Goal: Task Accomplishment & Management: Complete application form

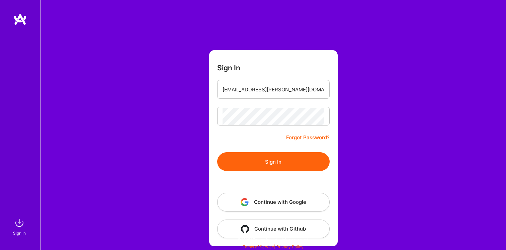
click at [243, 161] on button "Sign In" at bounding box center [273, 161] width 112 height 19
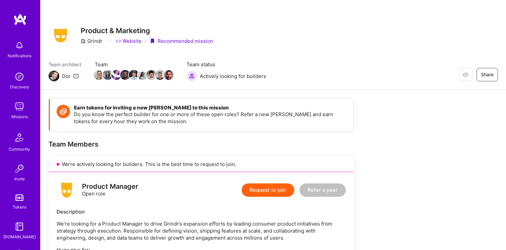
click at [20, 21] on img at bounding box center [19, 19] width 13 height 12
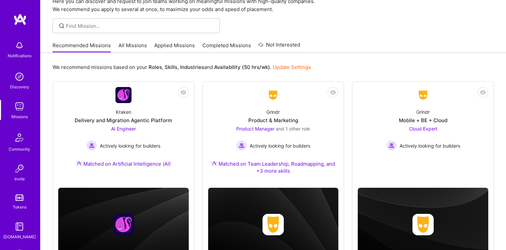
scroll to position [32, 0]
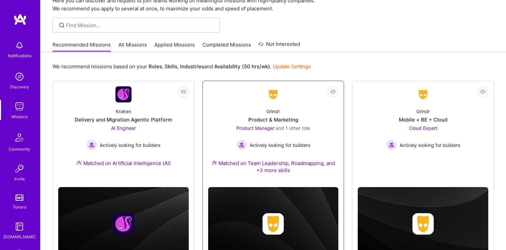
click at [266, 117] on div "Product & Marketing" at bounding box center [273, 119] width 50 height 7
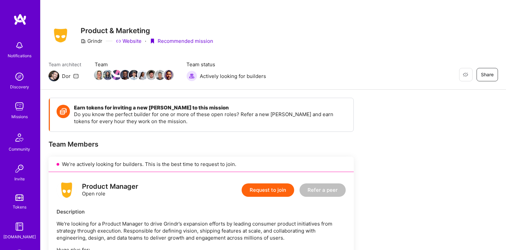
click at [257, 189] on button "Request to join" at bounding box center [267, 189] width 53 height 13
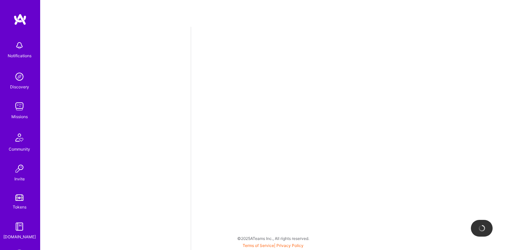
select select "US"
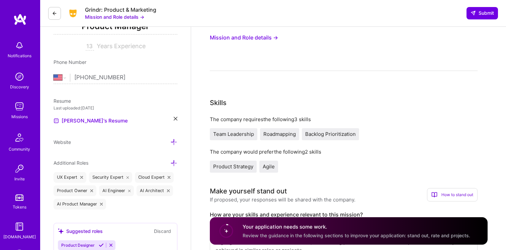
scroll to position [114, 0]
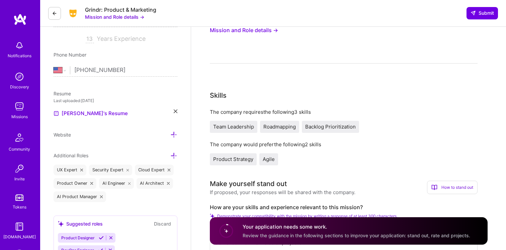
click at [176, 112] on icon at bounding box center [176, 111] width 4 height 4
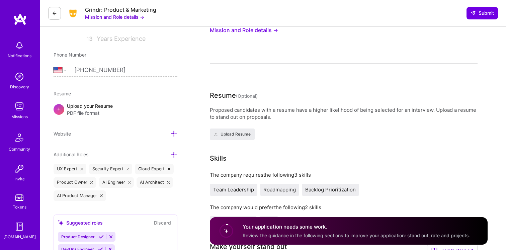
click at [139, 113] on div "+ Upload your Resume PDF file format" at bounding box center [116, 109] width 124 height 14
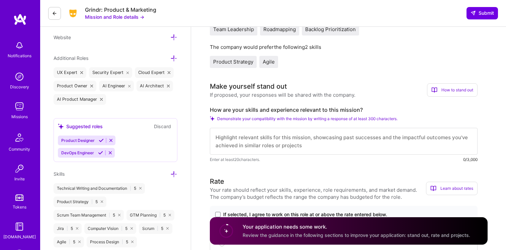
scroll to position [0, 0]
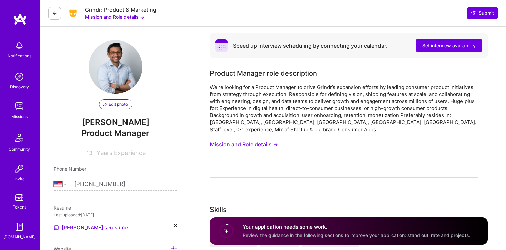
click at [274, 138] on button "Mission and Role details →" at bounding box center [244, 144] width 68 height 12
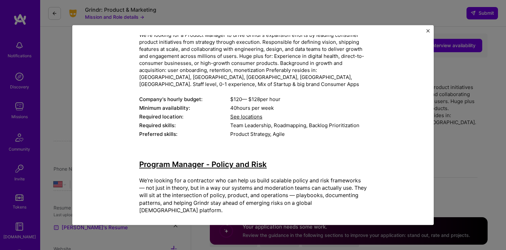
scroll to position [50, 0]
click at [428, 30] on img "Close" at bounding box center [427, 30] width 3 height 3
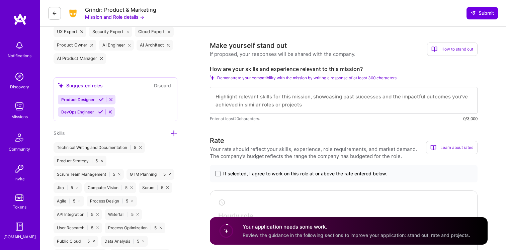
scroll to position [247, 0]
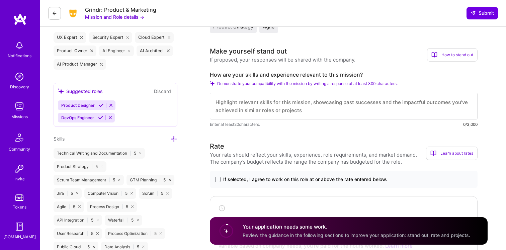
click at [270, 102] on textarea at bounding box center [344, 106] width 268 height 27
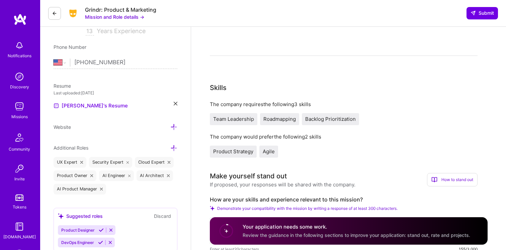
scroll to position [0, 0]
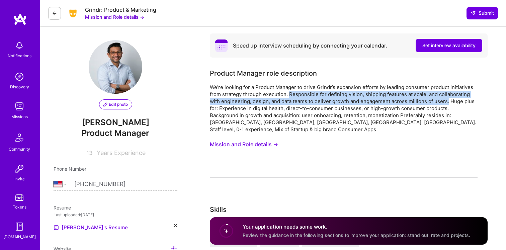
drag, startPoint x: 288, startPoint y: 94, endPoint x: 449, endPoint y: 102, distance: 160.7
click at [449, 102] on div "We're looking for a Product Manager to drive Grindr’s expansion efforts by lead…" at bounding box center [344, 108] width 268 height 49
copy div "Responsible for defining vision, shipping features at scale, and collaborating …"
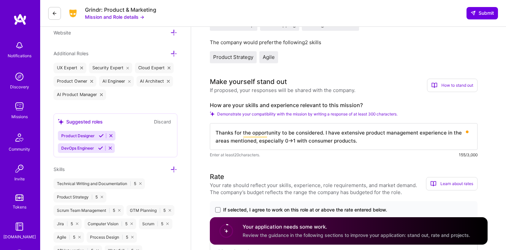
scroll to position [217, 0]
click at [348, 130] on textarea "Thanks for the opportunity to be considered. I have extensive product managemen…" at bounding box center [344, 135] width 268 height 27
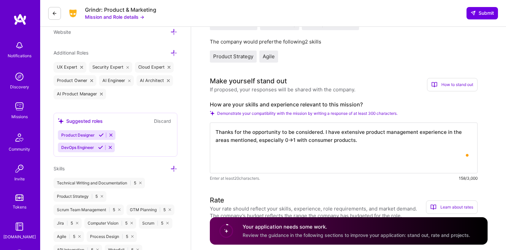
paste textarea "Responsible for defining vision, shipping features at scale, and collaborating …"
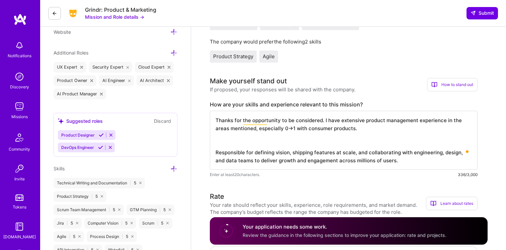
click at [345, 122] on textarea "Thanks for the opportunity to be considered. I have extensive product managemen…" at bounding box center [344, 140] width 268 height 59
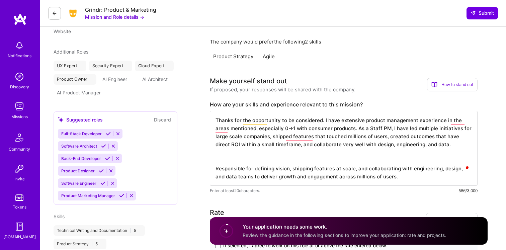
scroll to position [196, 0]
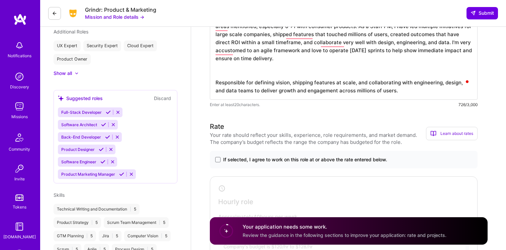
click at [301, 78] on textarea "Thanks for the opportunity to be considered. I have extensive product managemen…" at bounding box center [344, 54] width 268 height 91
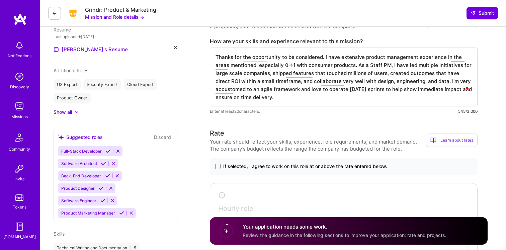
scroll to position [156, 0]
click at [301, 75] on textarea "Thanks for the opportunity to be considered. I have extensive product managemen…" at bounding box center [344, 77] width 268 height 59
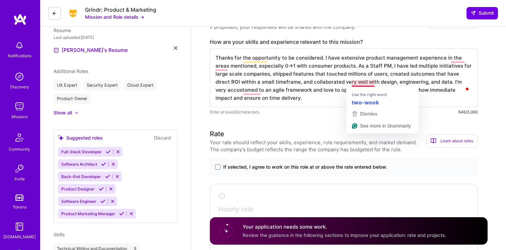
click at [364, 84] on textarea "Thanks for the opportunity to be considered. I have extensive product managemen…" at bounding box center [344, 77] width 268 height 59
click at [315, 74] on textarea "Thanks for the opportunity to be considered. I have extensive product managemen…" at bounding box center [344, 77] width 268 height 59
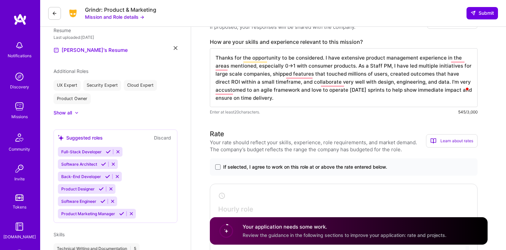
click at [330, 83] on textarea "Thanks for the opportunity to be considered. I have extensive product managemen…" at bounding box center [344, 77] width 268 height 59
click at [223, 93] on textarea "Thanks for the opportunity to be considered. I have extensive product managemen…" at bounding box center [344, 77] width 268 height 59
click at [223, 68] on textarea "Thanks for the opportunity to be considered. I have extensive product managemen…" at bounding box center [344, 77] width 268 height 59
click at [254, 61] on textarea "Thanks for the opportunity to be considered. I have extensive product managemen…" at bounding box center [344, 77] width 268 height 59
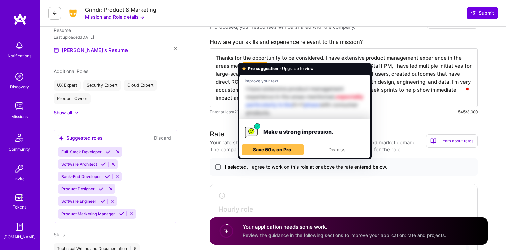
click at [254, 61] on textarea "Thanks for the opportunity to be considered. I have extensive product managemen…" at bounding box center [344, 77] width 268 height 59
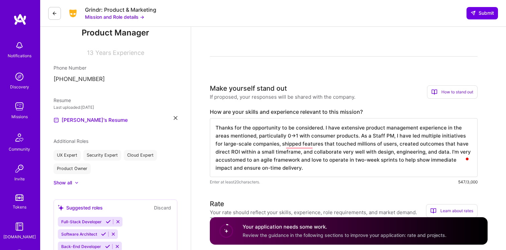
scroll to position [0, 0]
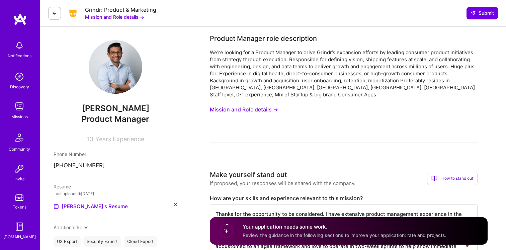
click at [249, 103] on button "Mission and Role details →" at bounding box center [244, 109] width 68 height 12
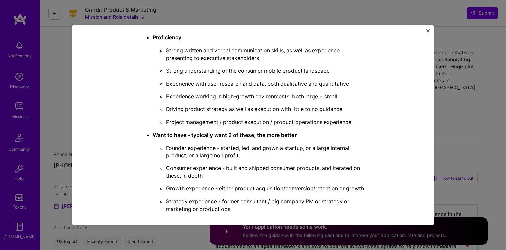
scroll to position [1283, 0]
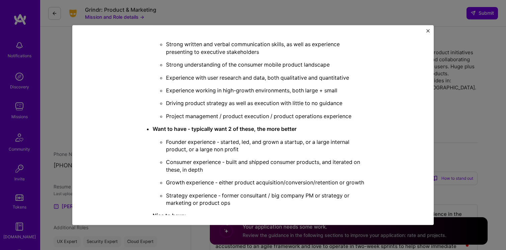
click at [189, 138] on p "Founder experience - started, led, and grown a startup, or a large internal pro…" at bounding box center [266, 145] width 201 height 15
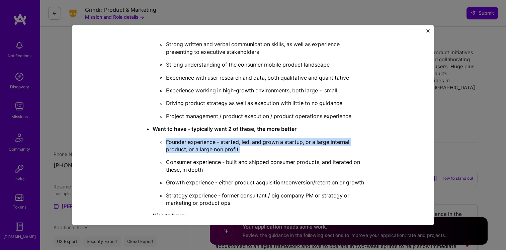
click at [189, 138] on p "Founder experience - started, led, and grown a startup, or a large internal pro…" at bounding box center [266, 145] width 201 height 15
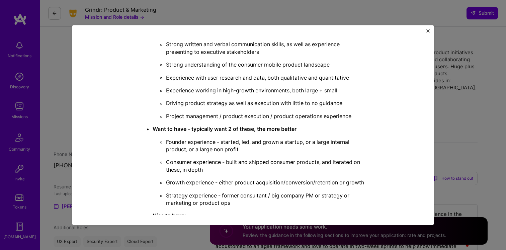
click at [192, 138] on p "Founder experience - started, led, and grown a startup, or a large internal pro…" at bounding box center [266, 145] width 201 height 15
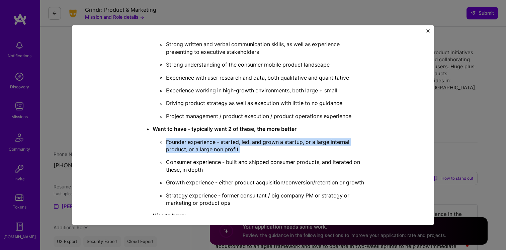
click at [192, 138] on p "Founder experience - started, led, and grown a startup, or a large internal pro…" at bounding box center [266, 145] width 201 height 15
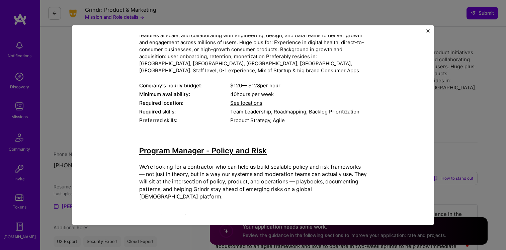
scroll to position [0, 0]
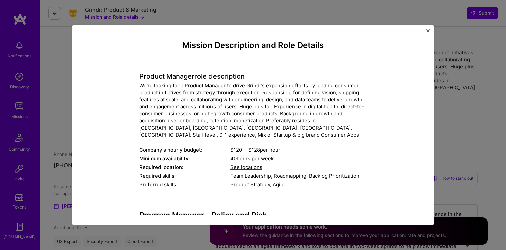
click at [449, 117] on div "Mission Description and Role Details Product Manager role description We're loo…" at bounding box center [253, 125] width 506 height 250
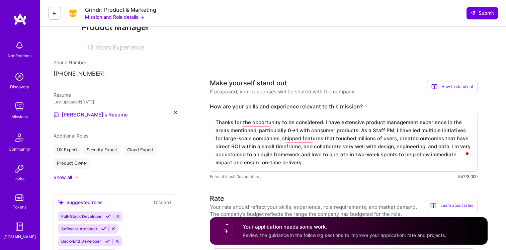
scroll to position [115, 0]
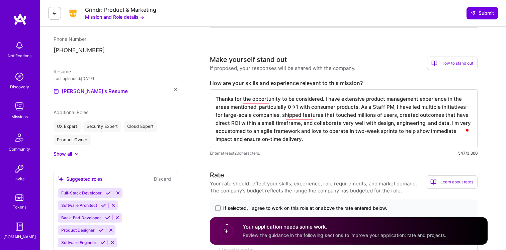
click at [285, 135] on textarea "Thanks for the opportunity to be considered. I have extensive product managemen…" at bounding box center [344, 118] width 268 height 59
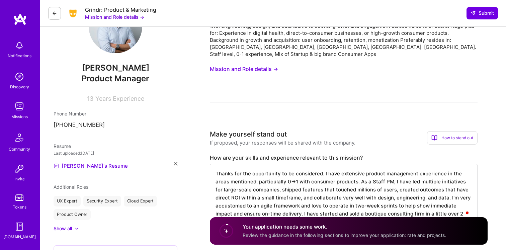
scroll to position [0, 0]
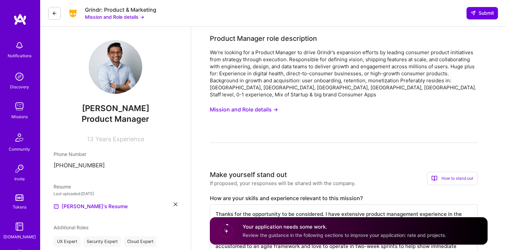
click at [254, 103] on button "Mission and Role details →" at bounding box center [244, 109] width 68 height 12
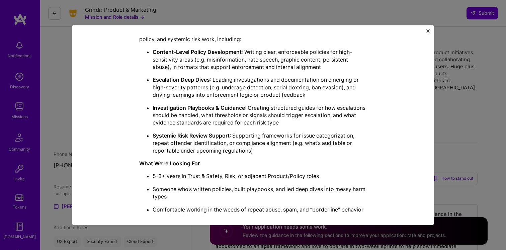
scroll to position [308, 0]
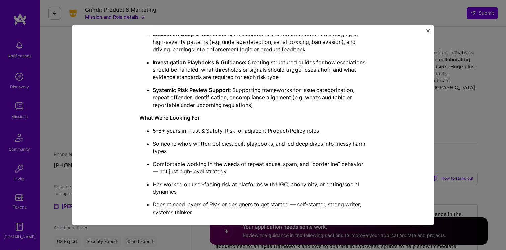
click at [316, 17] on div "Mission Description and Role Details Product Manager role description We're loo…" at bounding box center [253, 125] width 506 height 250
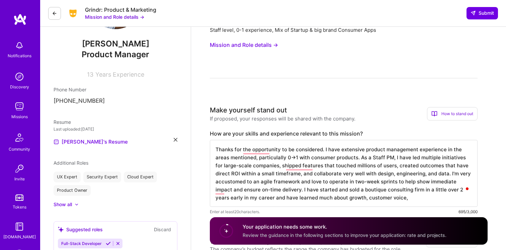
scroll to position [129, 0]
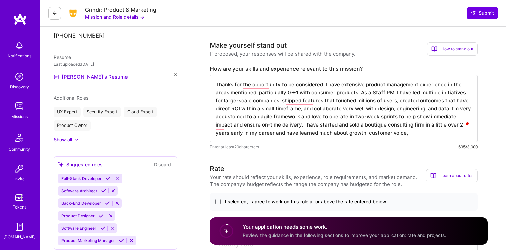
click at [351, 125] on textarea "Thanks for the opportunity to be considered. I have extensive product managemen…" at bounding box center [344, 108] width 268 height 67
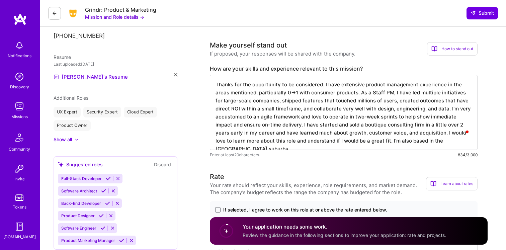
type textarea "Thanks for the opportunity to be considered. I have extensive product managemen…"
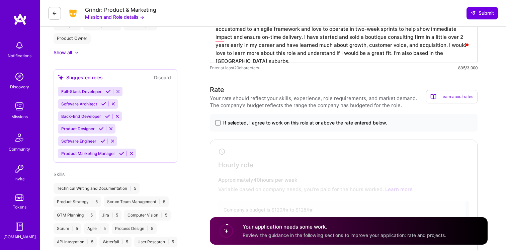
type textarea "Thanks for the opportunity to be considered. I have extensive product managemen…"
click at [256, 119] on span "If selected, I agree to work on this role at or above the rate entered below." at bounding box center [305, 122] width 164 height 7
click at [0, 0] on input "If selected, I agree to work on this role at or above the rate entered below." at bounding box center [0, 0] width 0 height 0
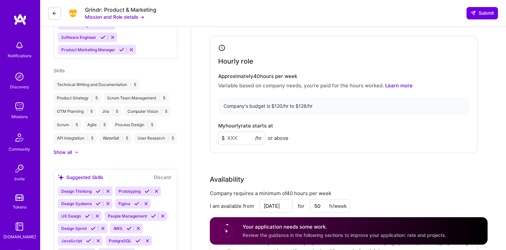
scroll to position [322, 0]
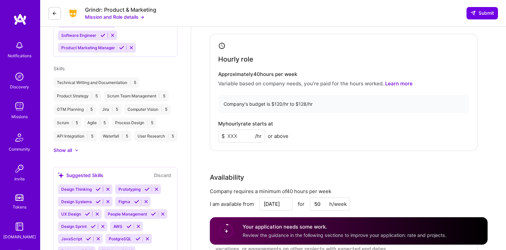
drag, startPoint x: 247, startPoint y: 129, endPoint x: 203, endPoint y: 129, distance: 44.2
click at [204, 129] on div "Product Manager role description We're looking for a Product Manager to drive G…" at bounding box center [348, 237] width 315 height 1064
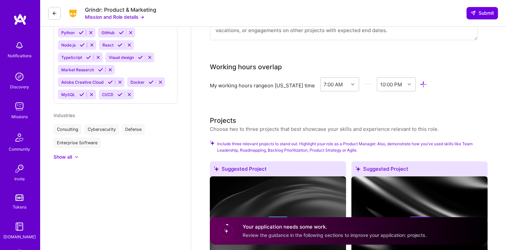
scroll to position [543, 0]
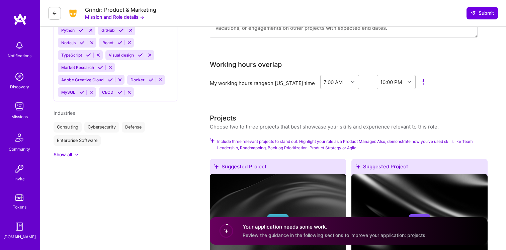
type input "125"
click at [284, 83] on div "My working hours range on New York time 7:00 AM 10:00 PM" at bounding box center [344, 83] width 268 height 17
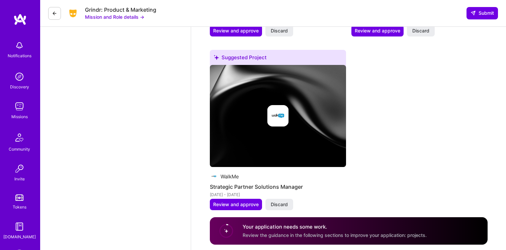
scroll to position [834, 0]
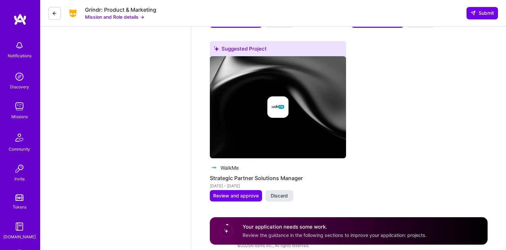
click at [286, 192] on span "Discard" at bounding box center [279, 195] width 17 height 7
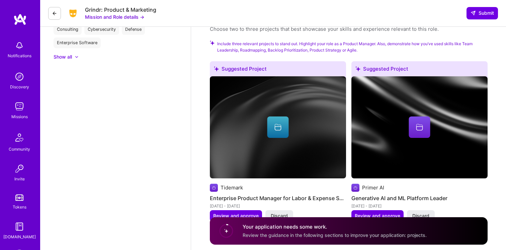
scroll to position [661, 0]
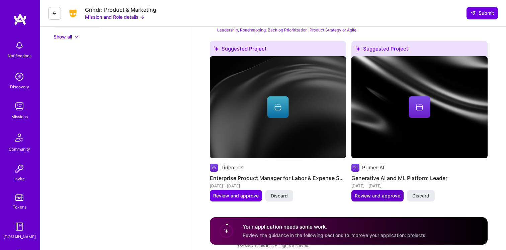
click at [365, 192] on span "Review and approve" at bounding box center [377, 195] width 45 height 7
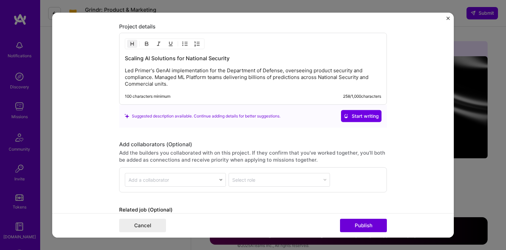
scroll to position [639, 0]
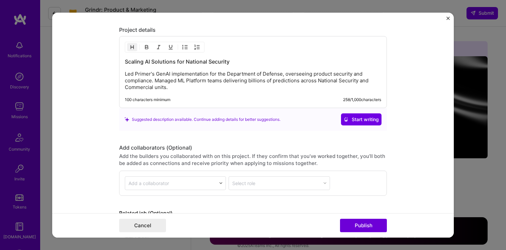
click at [449, 20] on button "Close" at bounding box center [447, 19] width 3 height 7
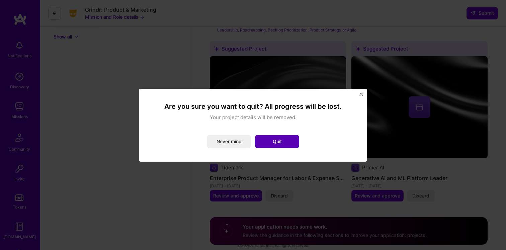
click at [276, 141] on button "Quit" at bounding box center [277, 141] width 44 height 13
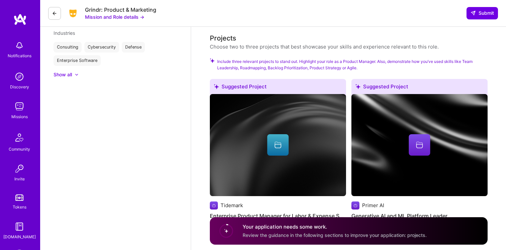
scroll to position [661, 0]
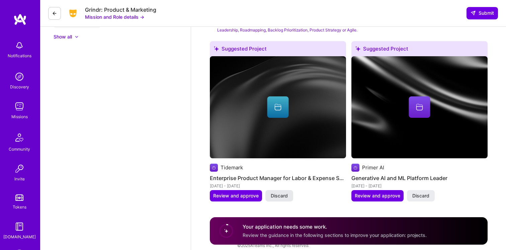
click at [281, 192] on button "Discard" at bounding box center [279, 195] width 28 height 11
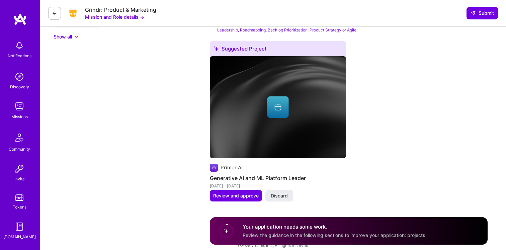
click at [281, 192] on button "Discard" at bounding box center [279, 195] width 28 height 11
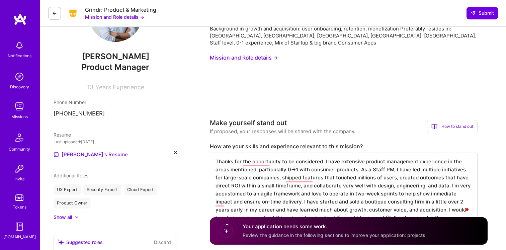
scroll to position [51, 0]
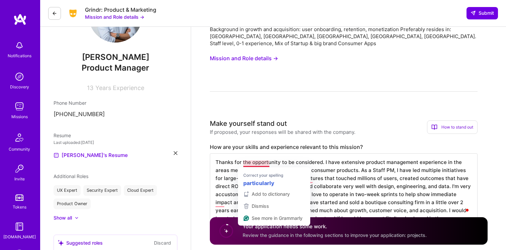
click at [253, 164] on textarea "Thanks for the opportunity to be considered. I have extensive product managemen…" at bounding box center [344, 190] width 268 height 75
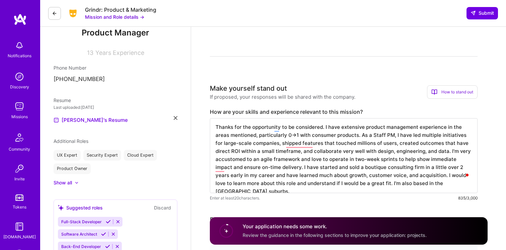
scroll to position [92, 0]
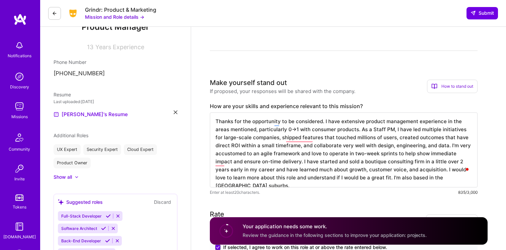
click at [222, 165] on textarea "Thanks for the opportunity to be considered. I have extensive product managemen…" at bounding box center [344, 149] width 268 height 75
click at [219, 164] on textarea "Thanks for the opportunity to be considered. I have extensive product managemen…" at bounding box center [344, 149] width 268 height 75
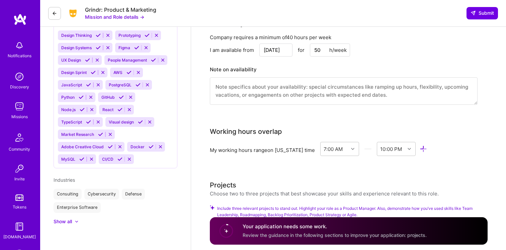
scroll to position [492, 0]
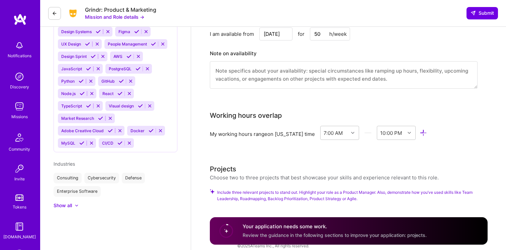
type textarea "Thanks for the opportunity to be considered. I have extensive product managemen…"
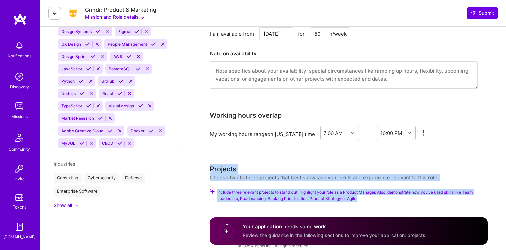
drag, startPoint x: 244, startPoint y: 156, endPoint x: 380, endPoint y: 193, distance: 140.9
click at [380, 193] on div "Projects Choose two to three projects that best showcase your skills and experi…" at bounding box center [349, 187] width 278 height 46
click at [490, 14] on span "Submit" at bounding box center [481, 13] width 23 height 7
click at [487, 14] on span "Submit" at bounding box center [481, 13] width 23 height 7
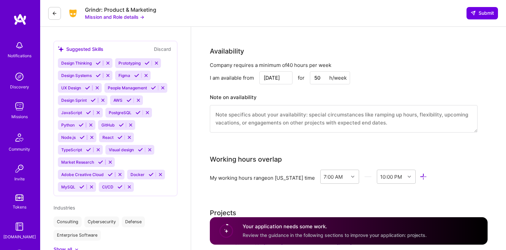
scroll to position [453, 0]
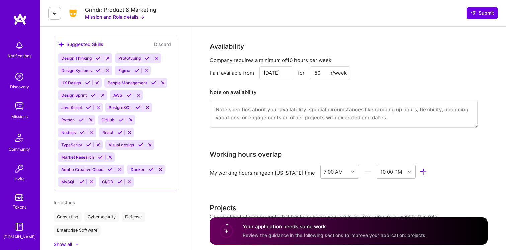
click at [148, 61] on icon at bounding box center [146, 58] width 5 height 5
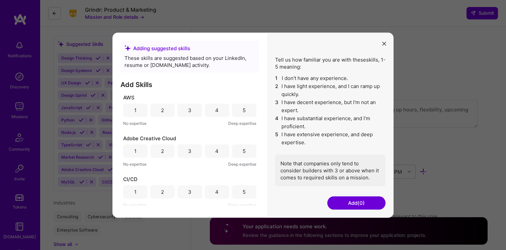
click at [384, 42] on icon "modal" at bounding box center [384, 44] width 4 height 4
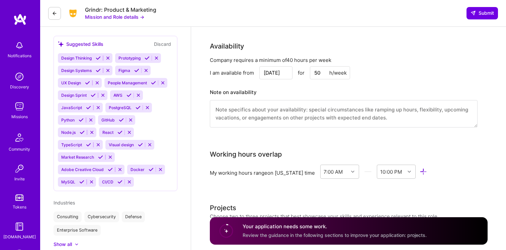
click at [137, 73] on icon at bounding box center [136, 70] width 5 height 5
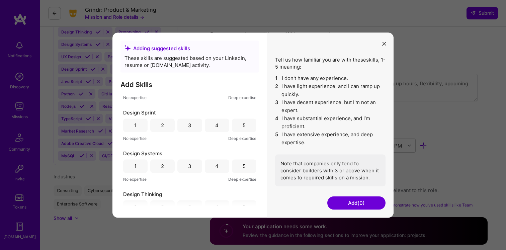
scroll to position [108, 0]
click at [218, 125] on div "4" at bounding box center [217, 124] width 24 height 13
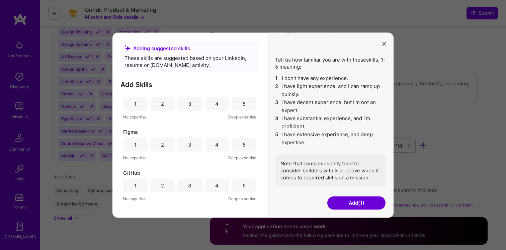
scroll to position [253, 0]
click at [246, 143] on div "5" at bounding box center [244, 142] width 24 height 13
click at [218, 140] on div "4" at bounding box center [217, 142] width 24 height 13
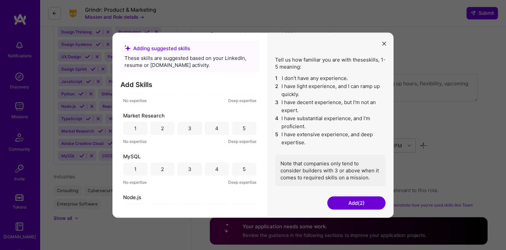
scroll to position [391, 0]
click at [246, 131] on div "5" at bounding box center [244, 126] width 24 height 13
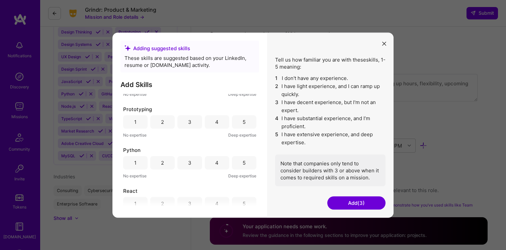
scroll to position [602, 0]
click at [242, 120] on div "5" at bounding box center [243, 119] width 3 height 7
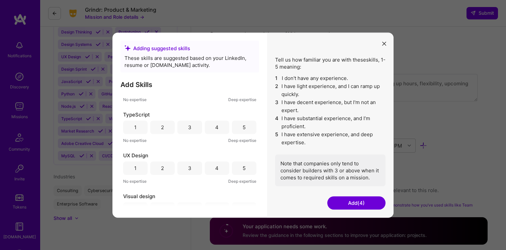
scroll to position [737, 0]
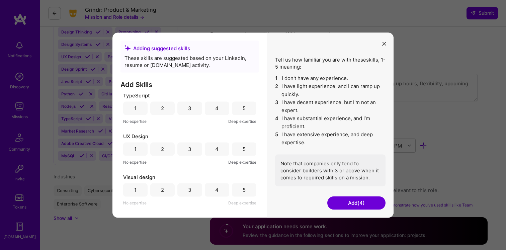
click at [339, 204] on button "Add (4)" at bounding box center [356, 202] width 58 height 13
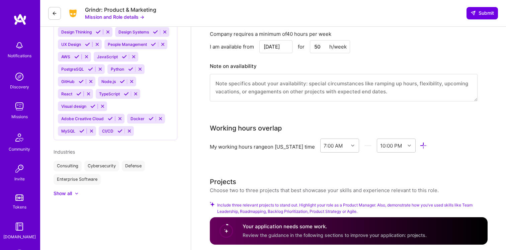
click at [152, 47] on button at bounding box center [153, 44] width 9 height 6
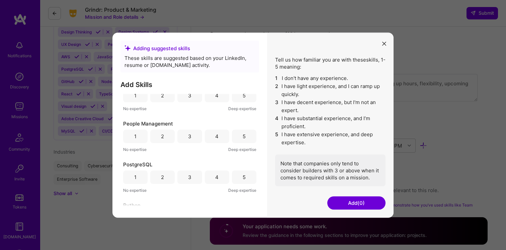
scroll to position [380, 0]
click at [239, 137] on div "5" at bounding box center [244, 137] width 24 height 13
click at [360, 204] on button "Add (1)" at bounding box center [356, 202] width 58 height 13
